Goal: Navigation & Orientation: Understand site structure

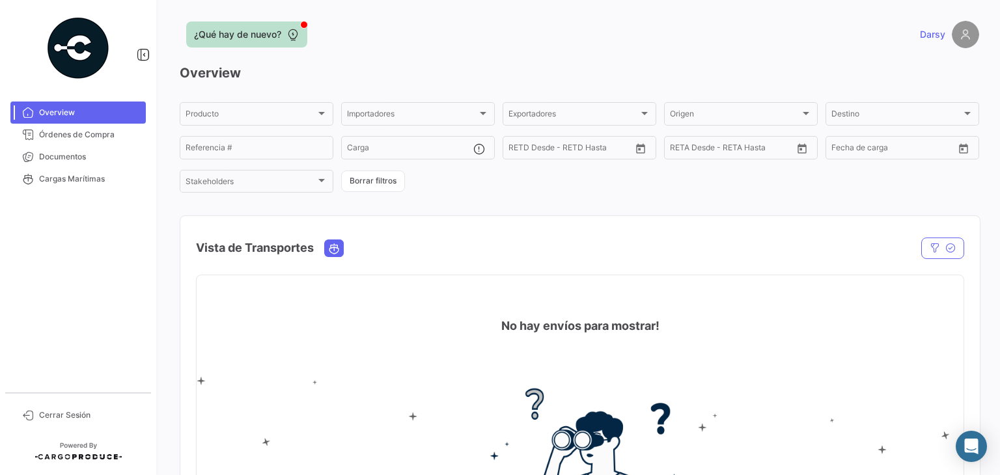
click at [232, 33] on span "¿Qué hay de nuevo?" at bounding box center [237, 34] width 87 height 13
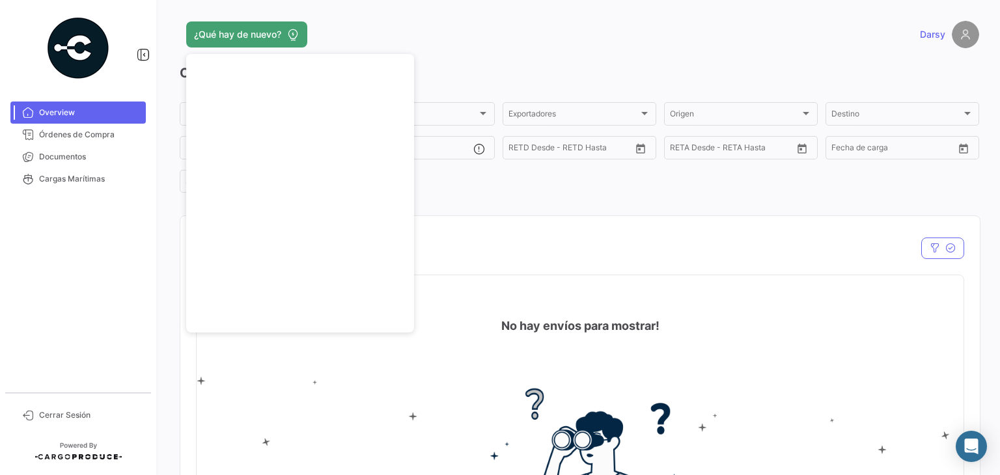
click at [554, 251] on div "Vista de Transportes" at bounding box center [465, 248] width 538 height 33
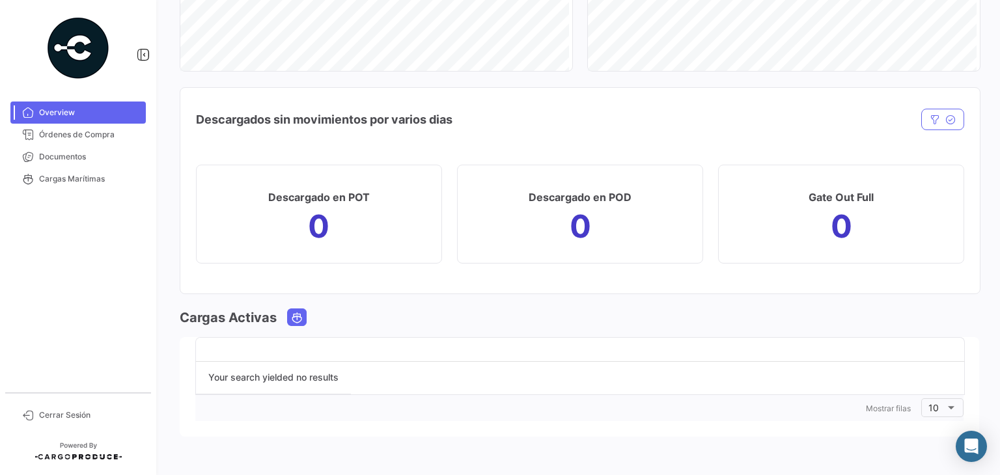
scroll to position [862, 0]
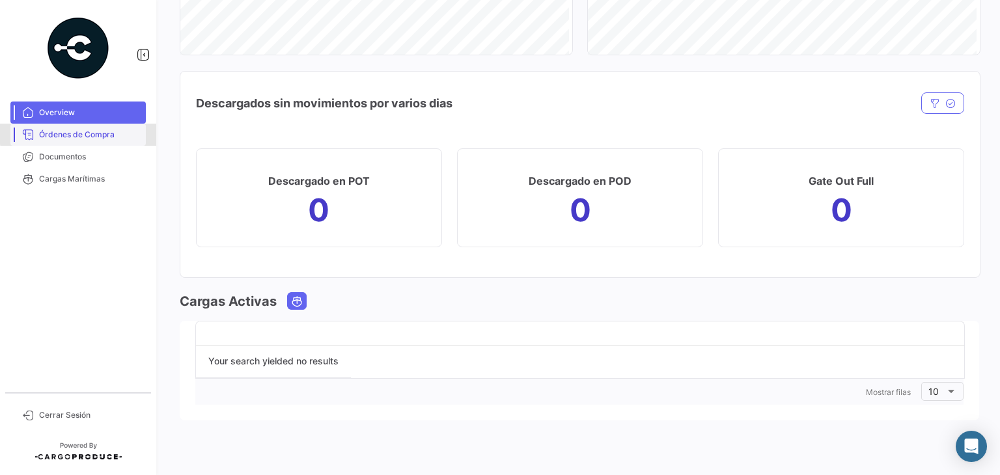
click at [88, 133] on span "Órdenes de Compra" at bounding box center [90, 135] width 102 height 12
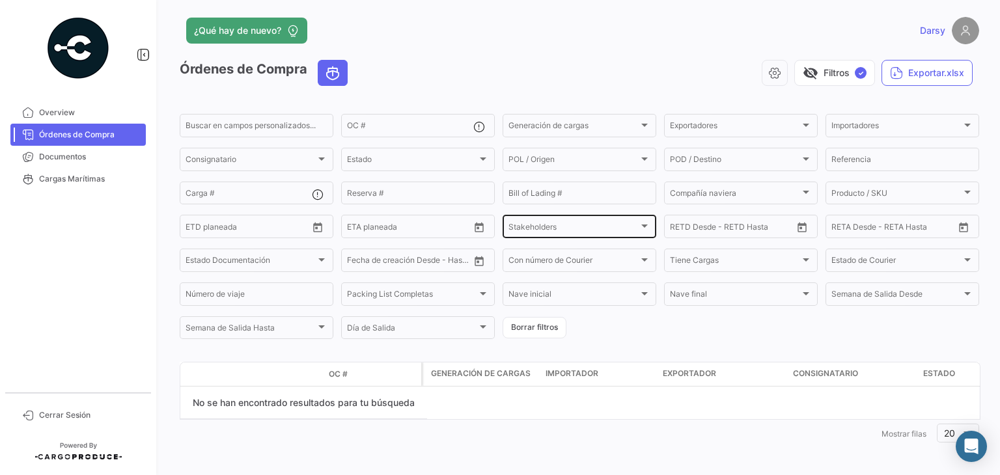
scroll to position [8, 0]
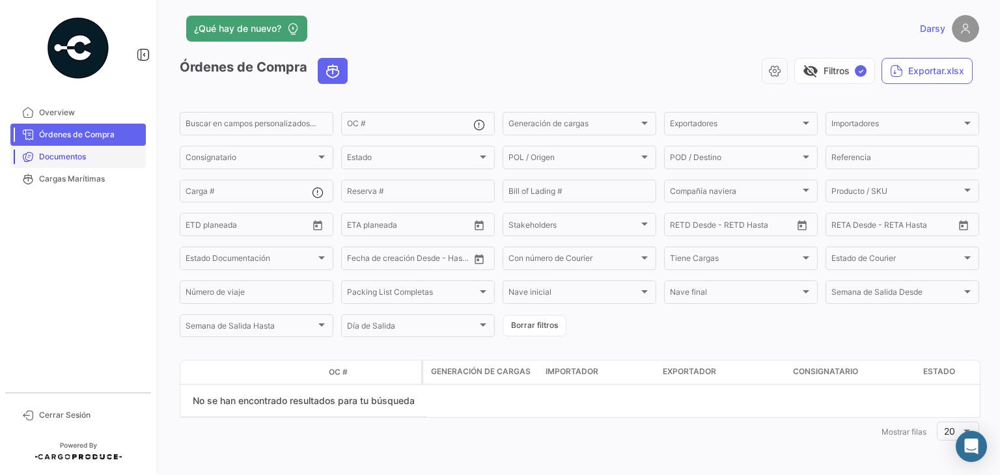
click at [83, 154] on span "Documentos" at bounding box center [90, 157] width 102 height 12
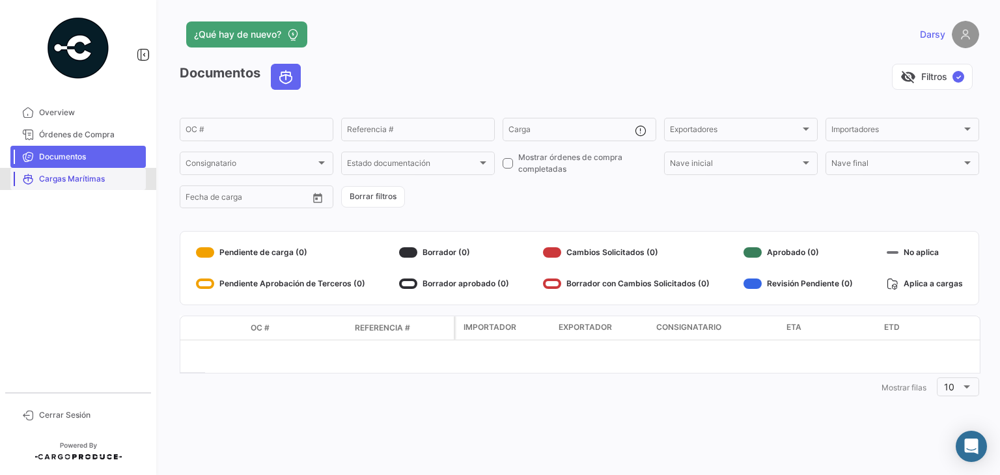
click at [66, 183] on span "Cargas Marítimas" at bounding box center [90, 179] width 102 height 12
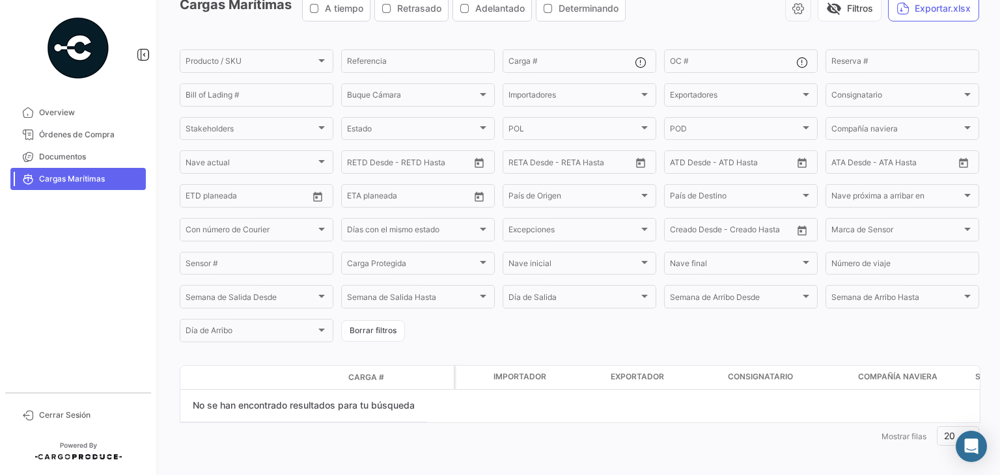
scroll to position [75, 0]
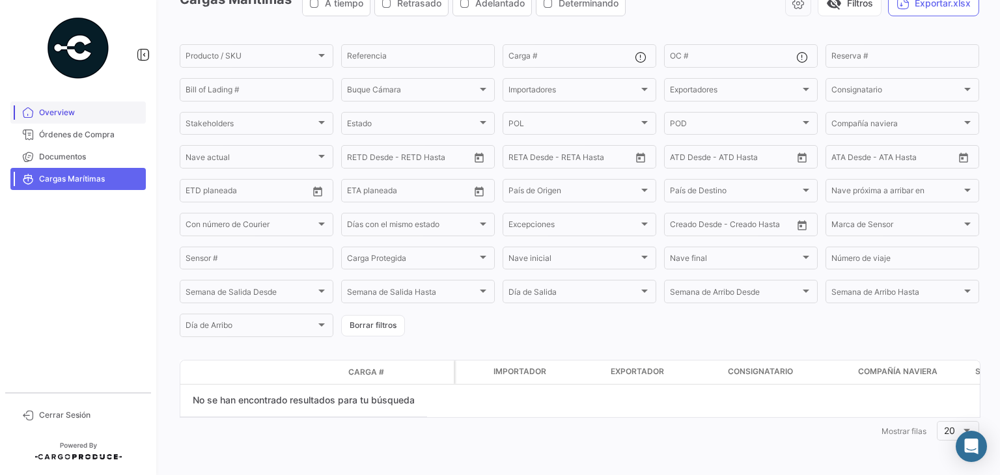
click at [48, 113] on span "Overview" at bounding box center [90, 113] width 102 height 12
